Goal: Transaction & Acquisition: Subscribe to service/newsletter

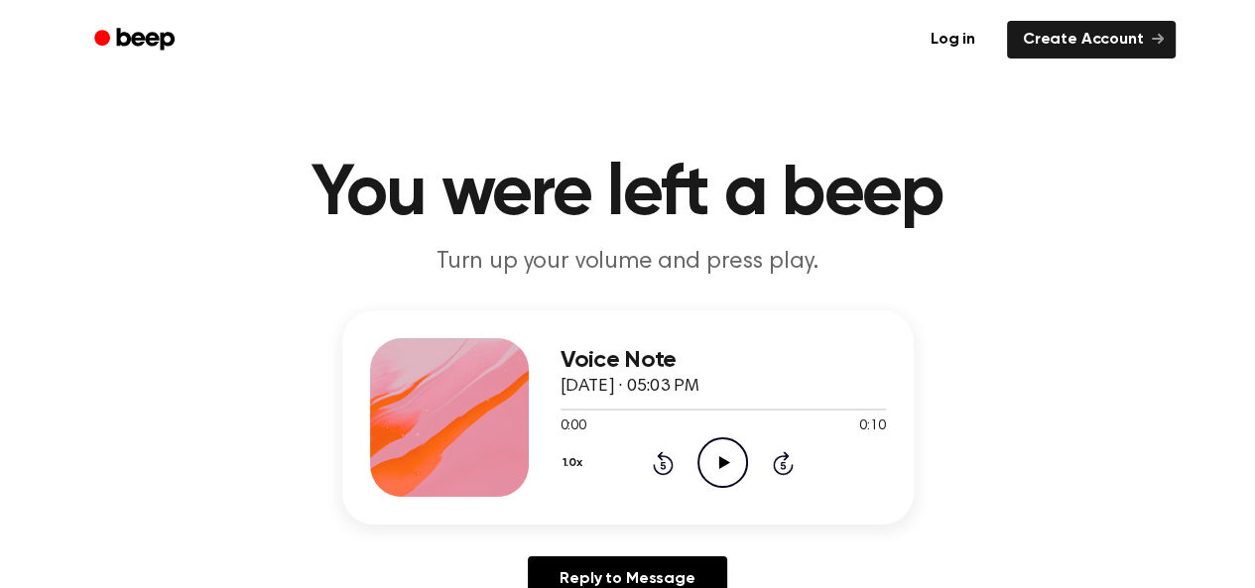
click at [718, 469] on icon "Play Audio" at bounding box center [722, 462] width 51 height 51
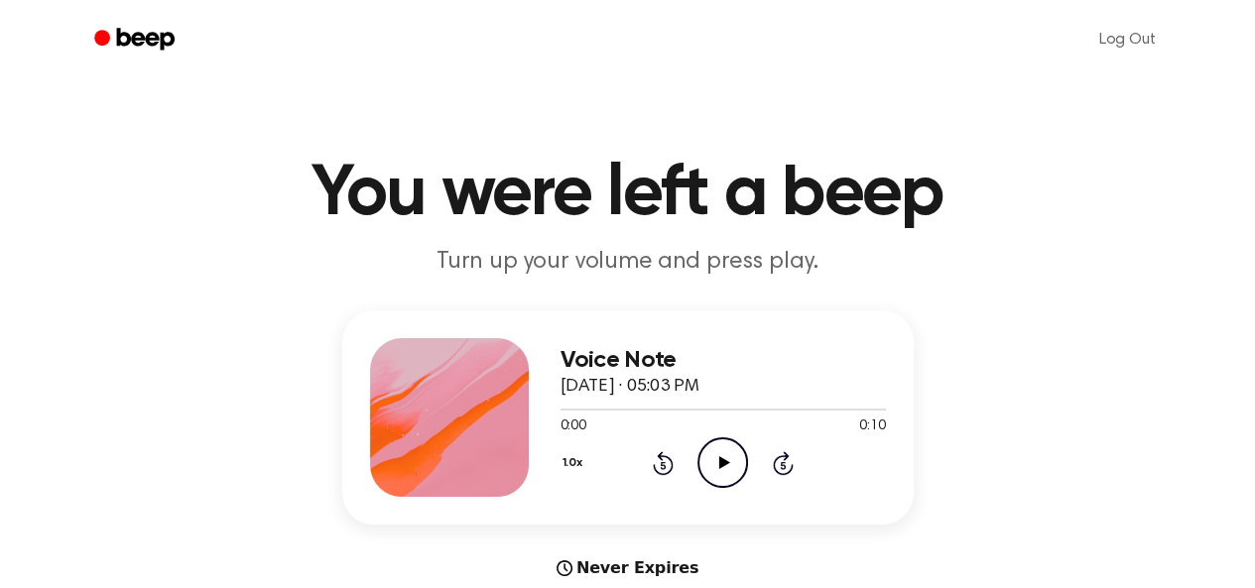
click at [140, 36] on icon "Beep" at bounding box center [145, 39] width 58 height 22
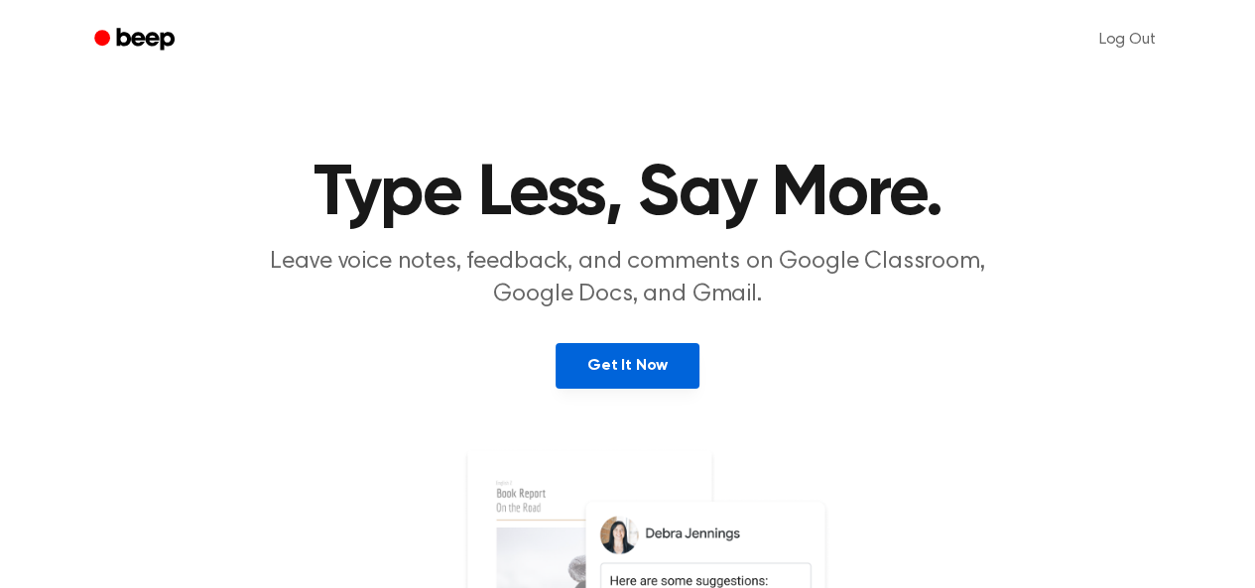
click at [617, 362] on link "Get It Now" at bounding box center [627, 366] width 144 height 46
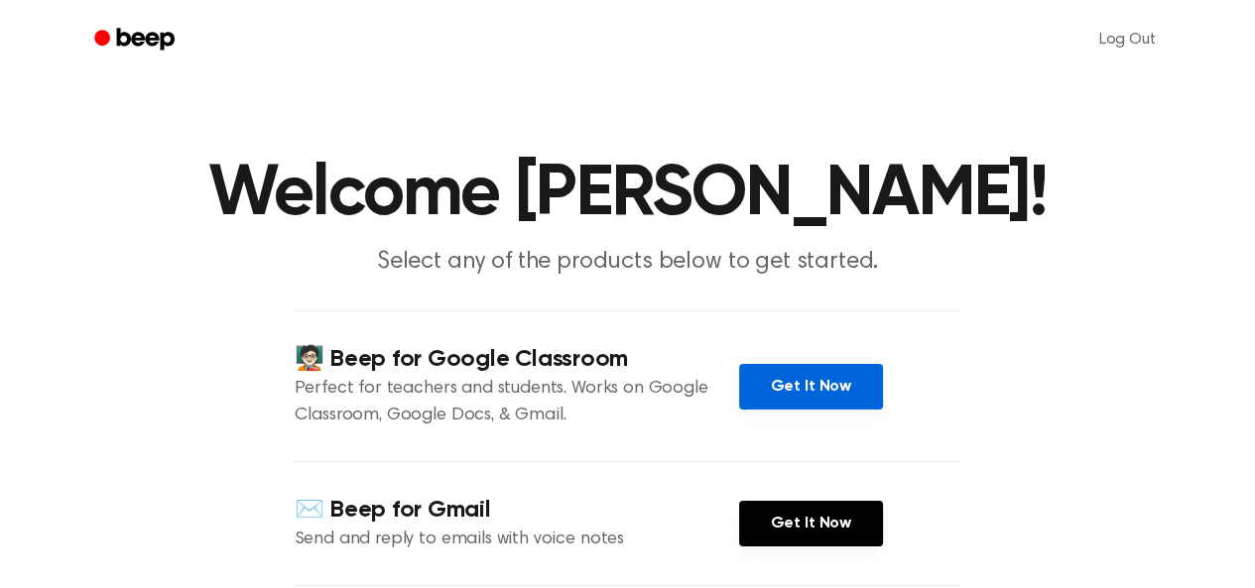
click at [810, 380] on link "Get It Now" at bounding box center [811, 387] width 144 height 46
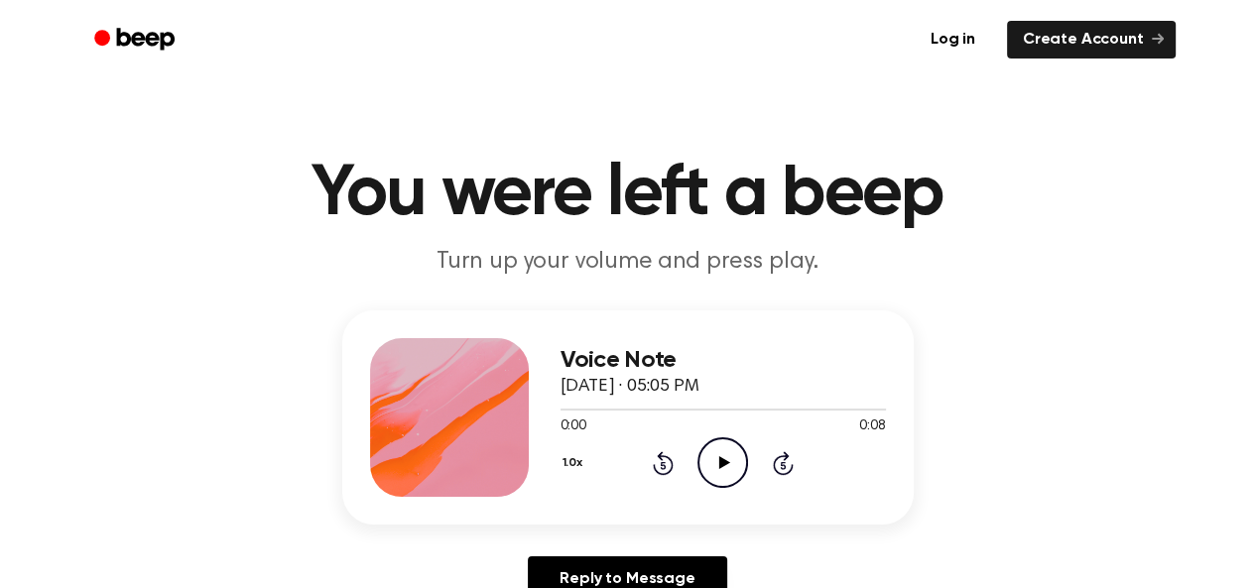
click at [712, 477] on icon "Play Audio" at bounding box center [722, 462] width 51 height 51
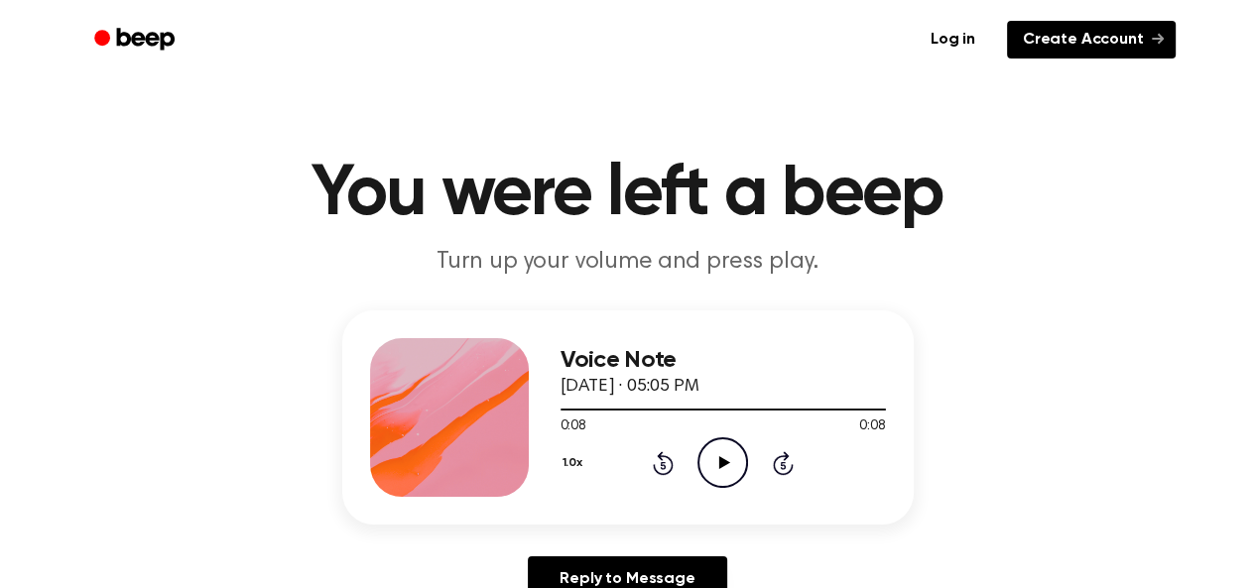
click at [1112, 26] on link "Create Account" at bounding box center [1091, 40] width 169 height 38
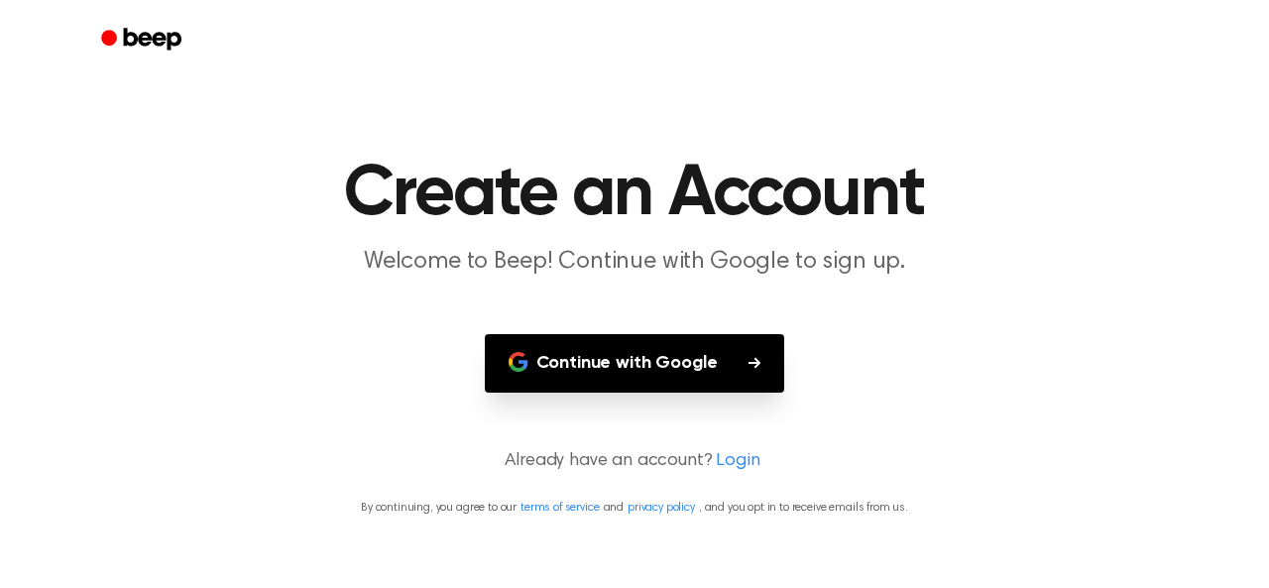
click at [721, 370] on button "Continue with Google" at bounding box center [635, 363] width 300 height 59
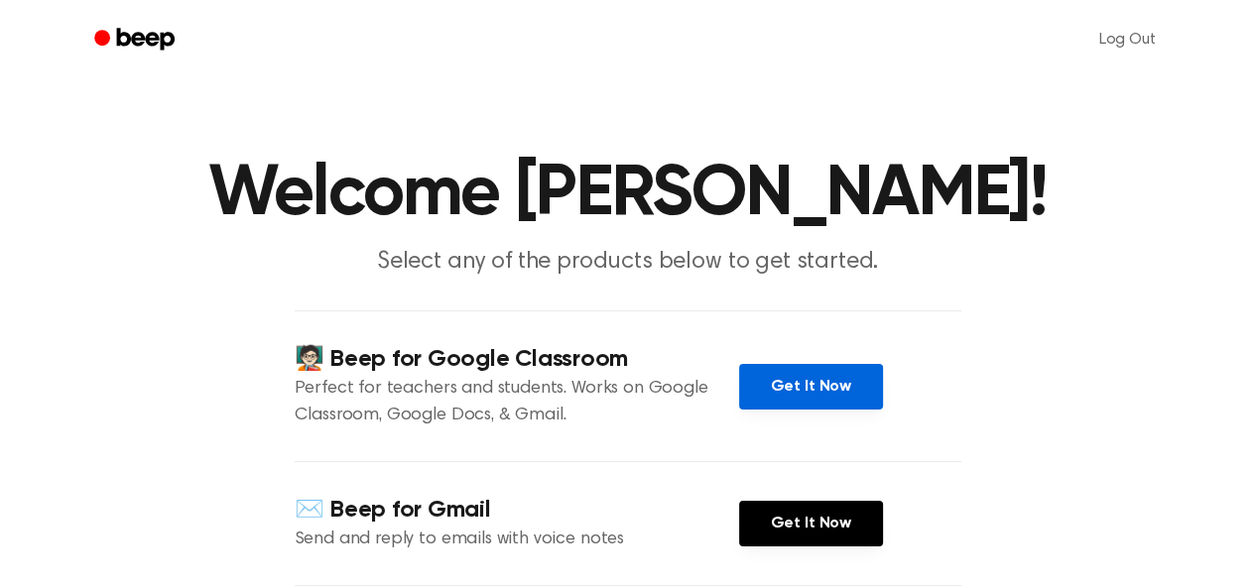
click at [813, 372] on link "Get It Now" at bounding box center [811, 387] width 144 height 46
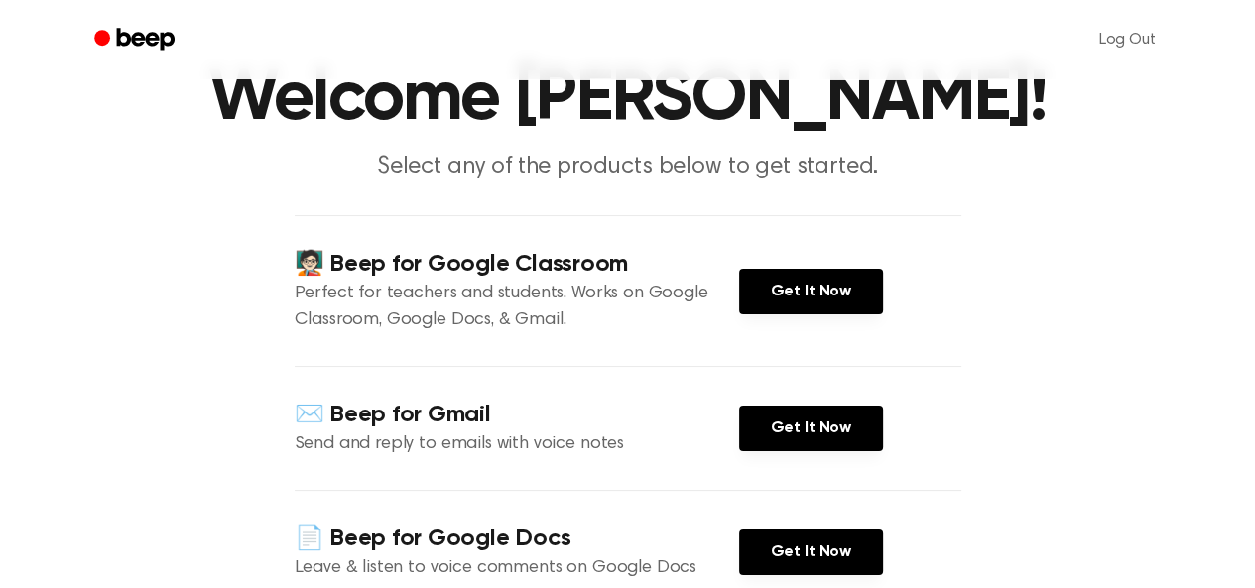
scroll to position [94, 0]
